Goal: Task Accomplishment & Management: Manage account settings

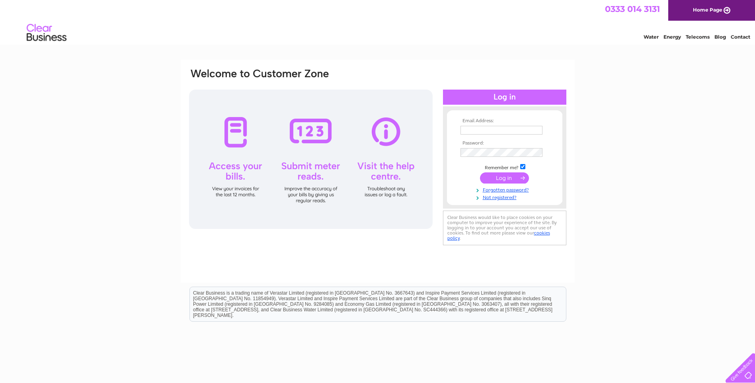
type input "bev.mather@dialaridedenbighshire.org"
click at [483, 178] on input "submit" at bounding box center [504, 177] width 49 height 11
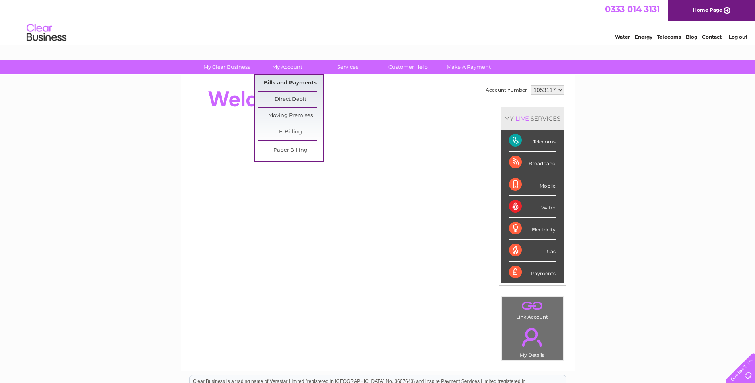
click at [277, 83] on link "Bills and Payments" at bounding box center [290, 83] width 66 height 16
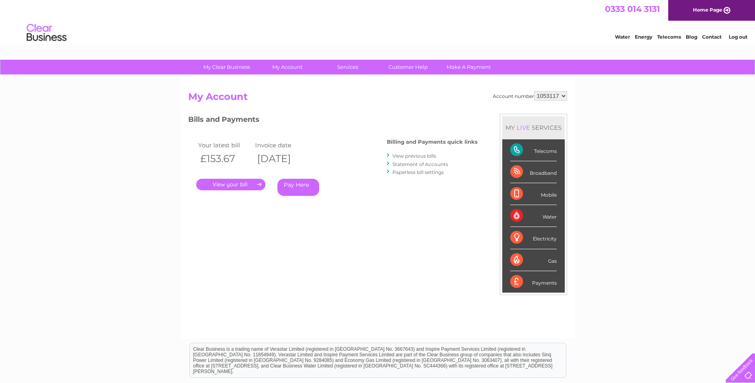
click at [251, 187] on link "." at bounding box center [230, 185] width 69 height 12
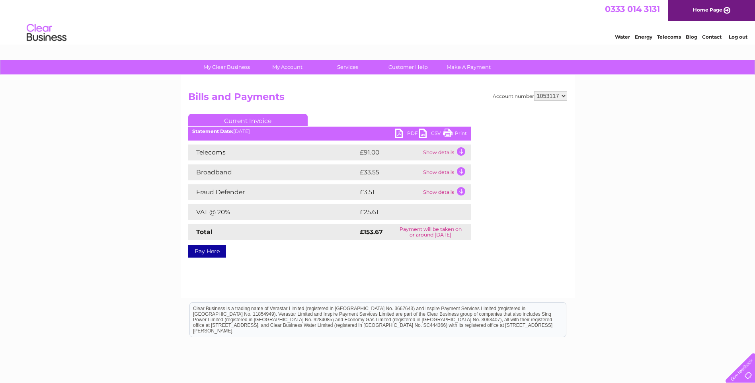
click at [411, 132] on link "PDF" at bounding box center [407, 134] width 24 height 12
